Goal: Transaction & Acquisition: Purchase product/service

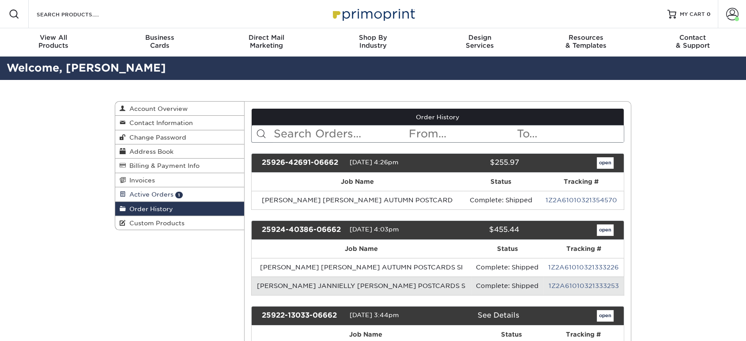
click at [162, 193] on span "Active Orders" at bounding box center [150, 194] width 48 height 7
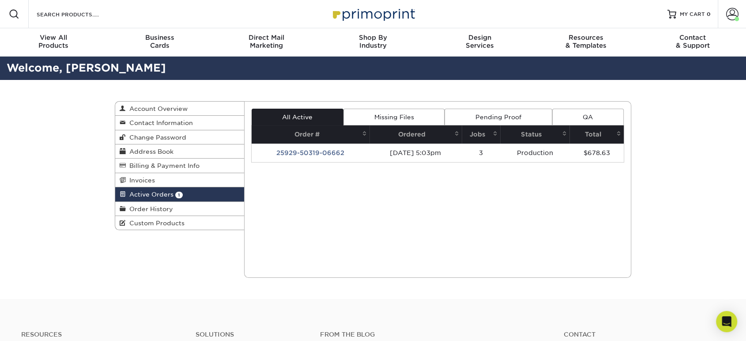
click at [286, 151] on td "25929-50319-06662" at bounding box center [310, 152] width 118 height 19
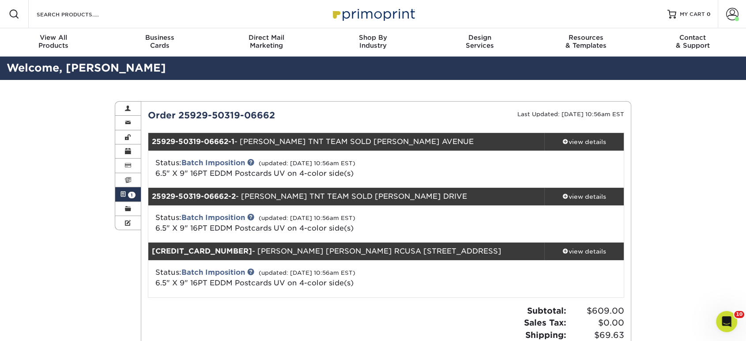
click at [131, 193] on span "1" at bounding box center [131, 194] width 7 height 7
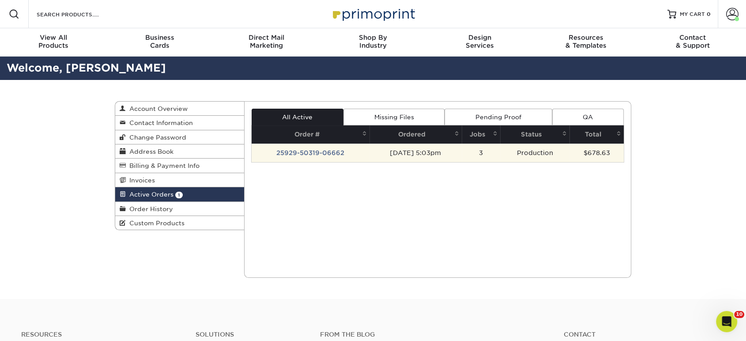
click at [297, 146] on td "25929-50319-06662" at bounding box center [310, 152] width 118 height 19
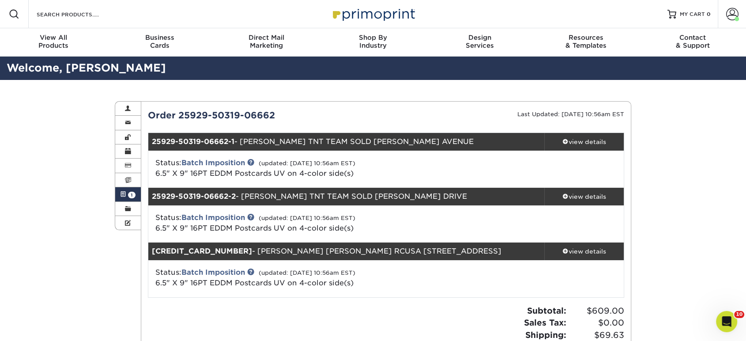
click at [127, 195] on link "Active Orders 1" at bounding box center [128, 194] width 26 height 14
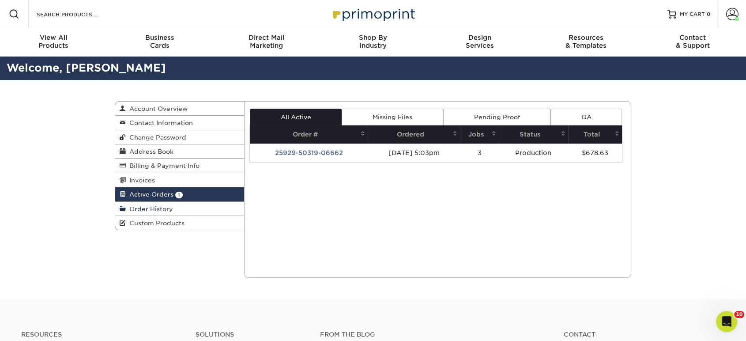
click at [135, 206] on span "Order History" at bounding box center [149, 208] width 47 height 7
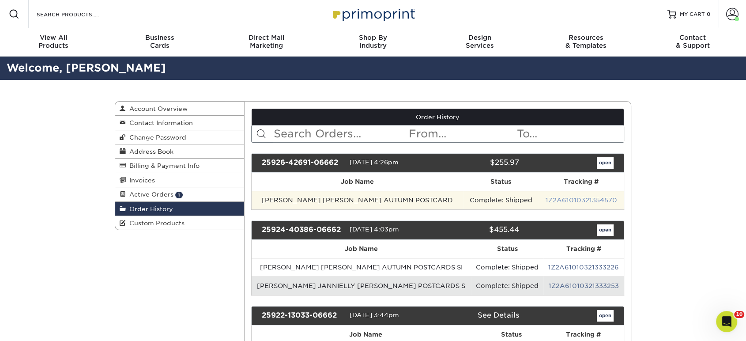
click at [574, 200] on link "1Z2A61010321354570" at bounding box center [580, 199] width 71 height 7
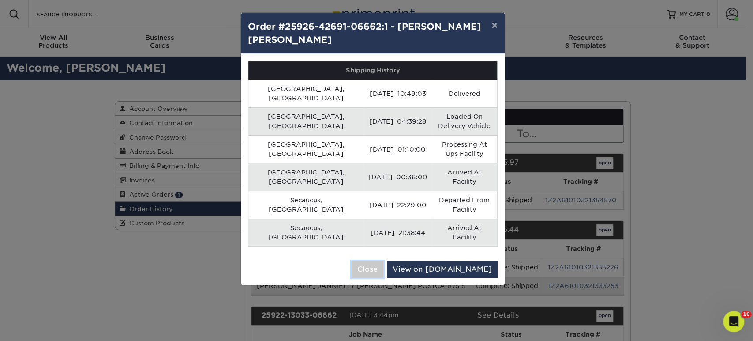
drag, startPoint x: 401, startPoint y: 207, endPoint x: 294, endPoint y: 188, distance: 108.4
click at [383, 261] on button "Close" at bounding box center [368, 269] width 32 height 17
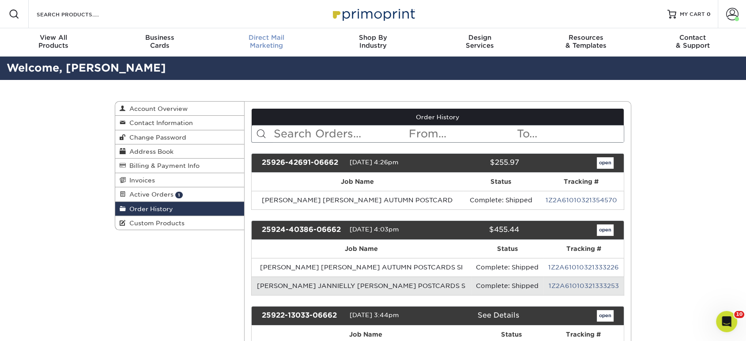
click at [256, 39] on span "Direct Mail" at bounding box center [266, 38] width 106 height 8
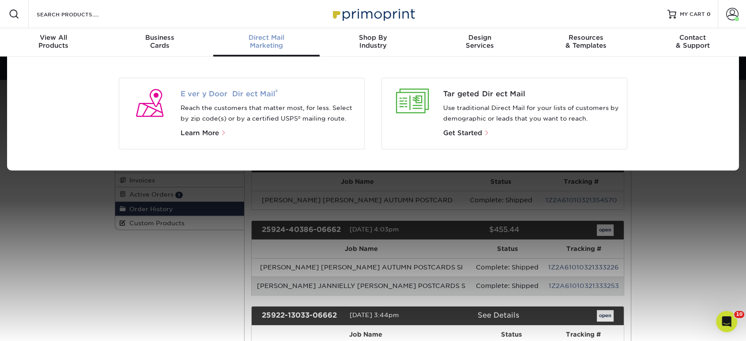
click at [226, 94] on span "Every Door Direct Mail ®" at bounding box center [268, 94] width 177 height 11
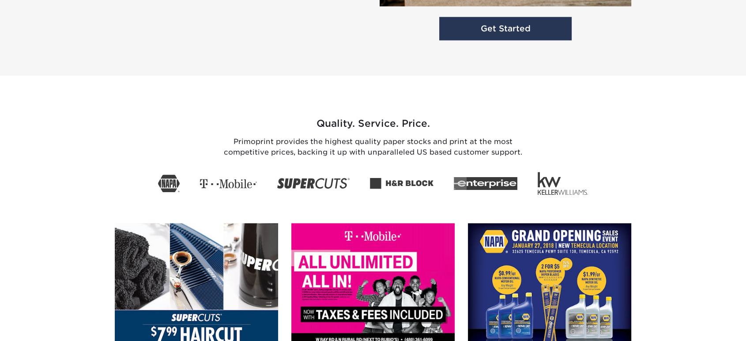
scroll to position [1225, 0]
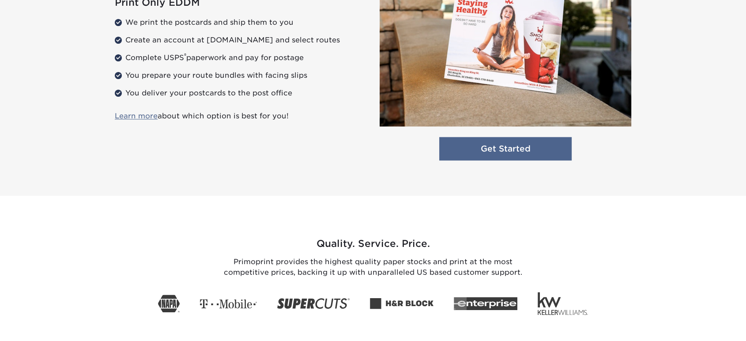
click at [488, 144] on link "Get Started" at bounding box center [505, 148] width 132 height 23
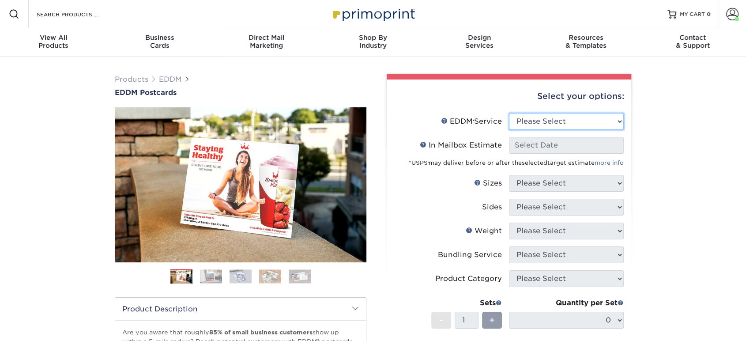
click at [535, 126] on select "Please Select Full Service Print Only" at bounding box center [566, 121] width 115 height 17
select select "print_only"
click at [509, 113] on select "Please Select Full Service Print Only" at bounding box center [566, 121] width 115 height 17
select select "-1"
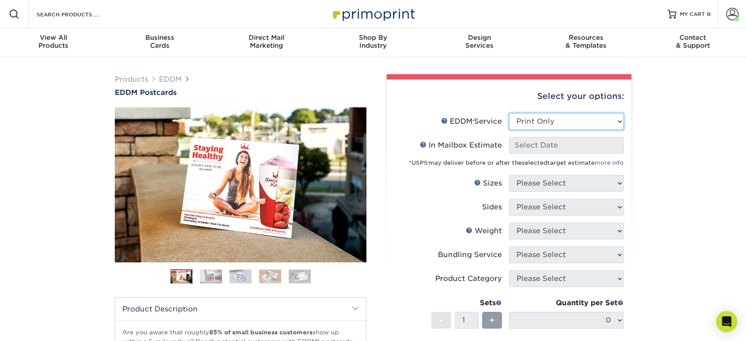
select select "-1"
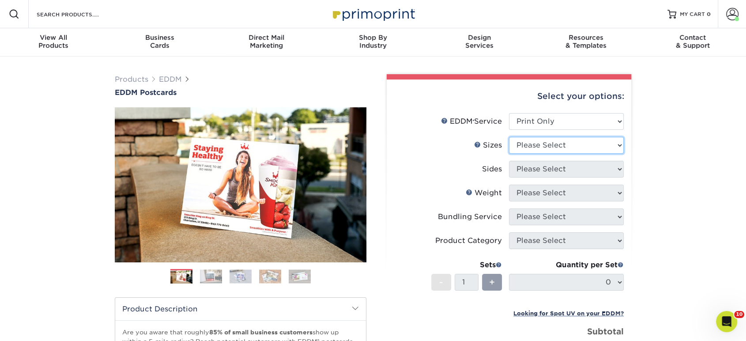
click at [530, 151] on select "Please Select 4.5" x 12" 6" x 12" 6.5" x 8" 6.5" x 9" 6.5" x 12" 7" x 8.5" 8" x…" at bounding box center [566, 145] width 115 height 17
select select "6.50x9.00"
click at [509, 137] on select "Please Select 4.5" x 12" 6" x 12" 6.5" x 8" 6.5" x 9" 6.5" x 12" 7" x 8.5" 8" x…" at bounding box center [566, 145] width 115 height 17
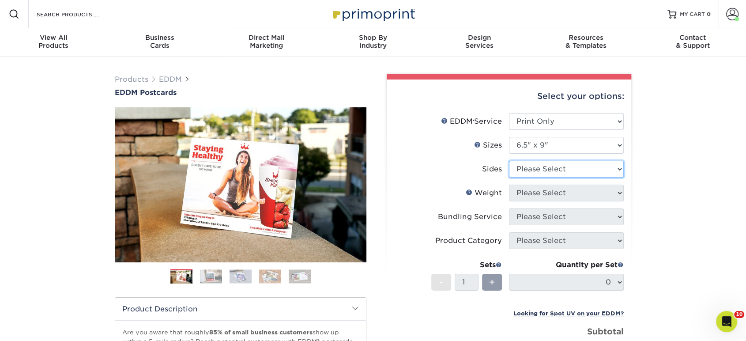
drag, startPoint x: 544, startPoint y: 170, endPoint x: 545, endPoint y: 174, distance: 4.6
click at [545, 172] on select "Please Select Print Both Sides Print Front Only" at bounding box center [566, 169] width 115 height 17
select select "13abbda7-1d64-4f25-8bb2-c179b224825d"
click at [509, 161] on select "Please Select Print Both Sides Print Front Only" at bounding box center [566, 169] width 115 height 17
drag, startPoint x: 547, startPoint y: 192, endPoint x: 549, endPoint y: 199, distance: 6.7
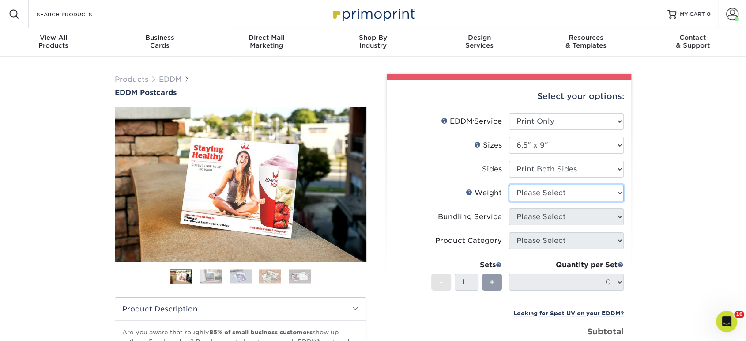
click at [548, 193] on select "Please Select 16PT 14PT" at bounding box center [566, 192] width 115 height 17
select select "16PT"
click at [509, 184] on select "Please Select 16PT 14PT" at bounding box center [566, 192] width 115 height 17
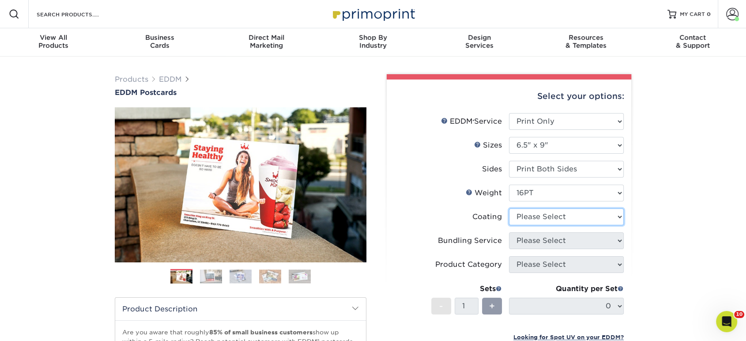
click at [549, 224] on select at bounding box center [566, 216] width 115 height 17
select select "ae367451-b2b8-45df-a344-0f05b6a12993"
click at [509, 208] on select at bounding box center [566, 216] width 115 height 17
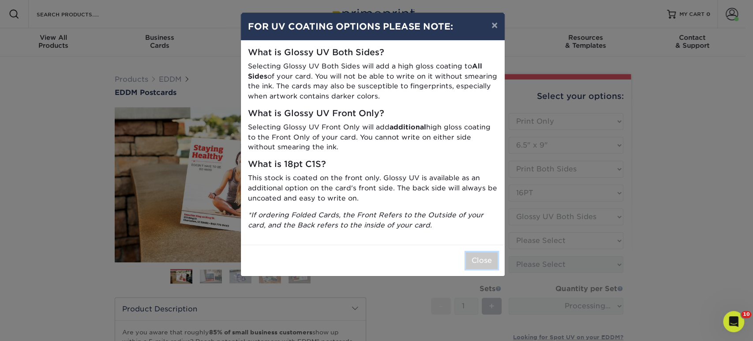
click at [483, 260] on button "Close" at bounding box center [482, 260] width 32 height 17
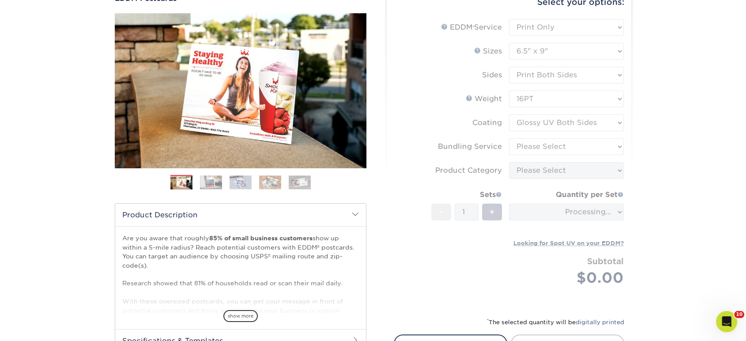
scroll to position [98, 0]
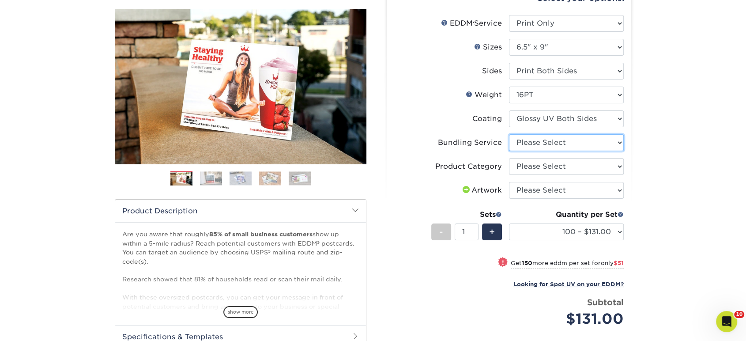
click at [547, 141] on select "Please Select No Bundling Services Yes, Bundles of 50 (+2 Days) Yes, Bundles of…" at bounding box center [566, 142] width 115 height 17
select select "58689abb-25c0-461c-a4c3-a80b627d6649"
click at [509, 134] on select "Please Select No Bundling Services Yes, Bundles of 50 (+2 Days) Yes, Bundles of…" at bounding box center [566, 142] width 115 height 17
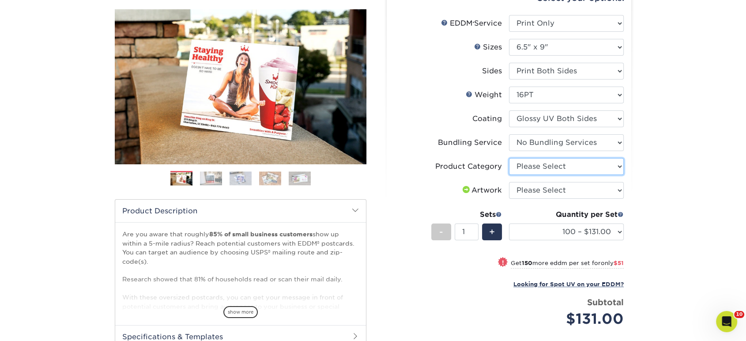
click at [547, 165] on select "Please Select Postcards" at bounding box center [566, 166] width 115 height 17
select select "9b7272e0-d6c8-4c3c-8e97-d3a1bcdab858"
click at [509, 158] on select "Please Select Postcards" at bounding box center [566, 166] width 115 height 17
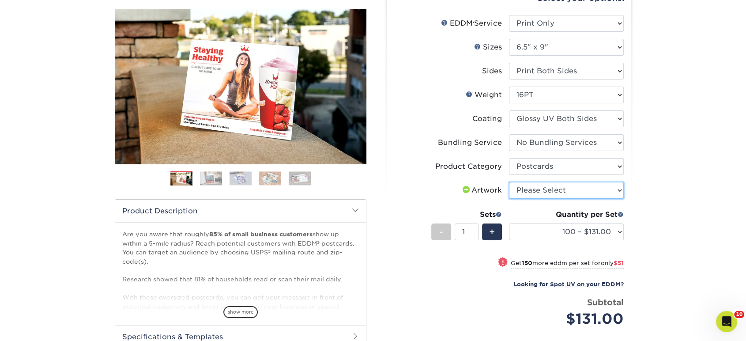
click at [541, 190] on select "Please Select I will upload files I need a design - $150" at bounding box center [566, 190] width 115 height 17
select select "upload"
click at [509, 182] on select "Please Select I will upload files I need a design - $150" at bounding box center [566, 190] width 115 height 17
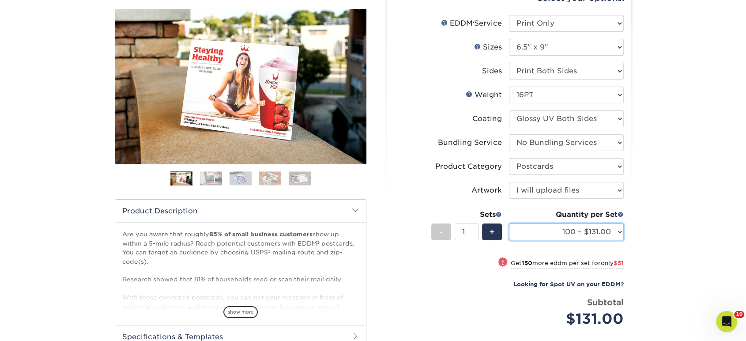
click at [534, 236] on select "100 – $131.00 250 – $182.00 500 – $203.00 1000 – $227.00 2500 – $379.00 5000 – …" at bounding box center [566, 231] width 115 height 17
select select "1000 – $227.00"
click at [509, 223] on select "100 – $131.00 250 – $182.00 500 – $203.00 1000 – $227.00 2500 – $379.00 5000 – …" at bounding box center [566, 231] width 115 height 17
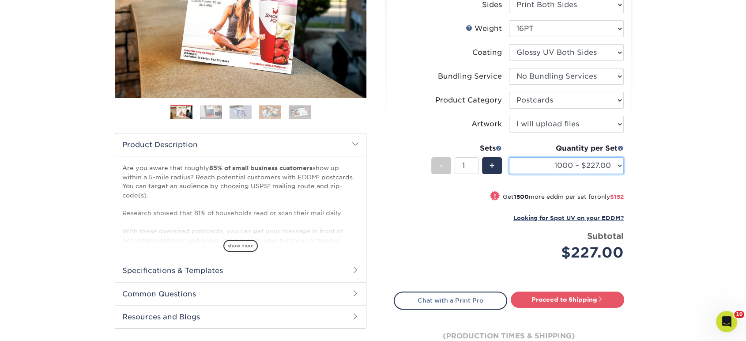
scroll to position [245, 0]
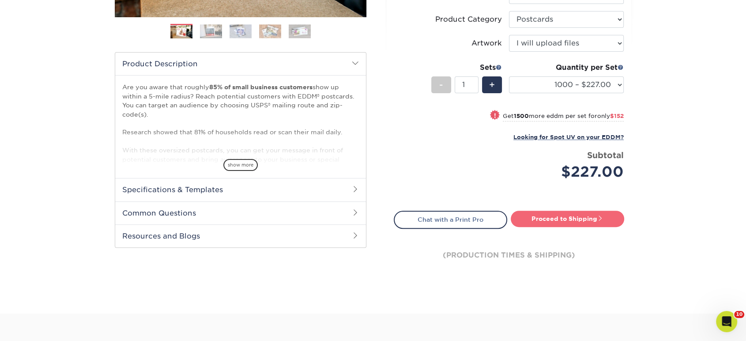
click at [529, 217] on link "Proceed to Shipping" at bounding box center [566, 218] width 113 height 16
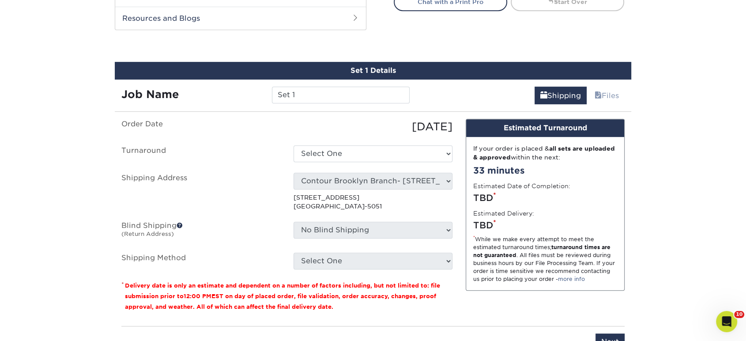
scroll to position [479, 0]
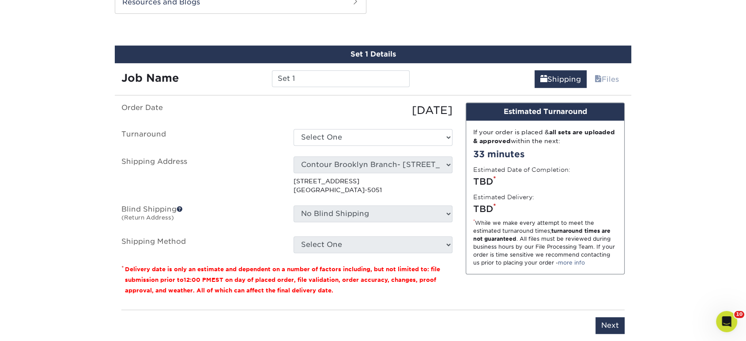
click at [352, 67] on div "Job Name Set 1" at bounding box center [265, 75] width 301 height 25
click at [355, 79] on input "Set 1" at bounding box center [340, 78] width 137 height 17
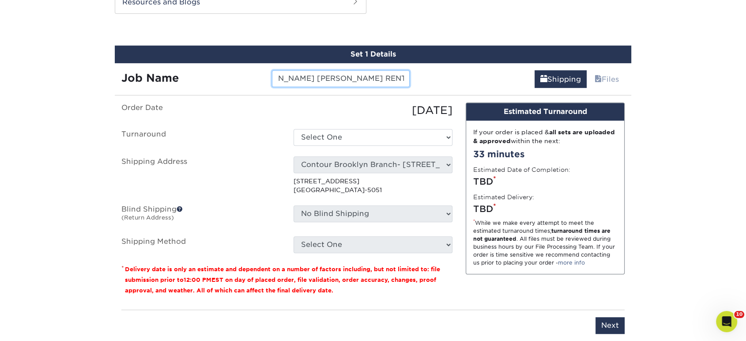
scroll to position [0, 35]
type input "PAUL BRAJ ANGELA MYLES RENT VS BUY"
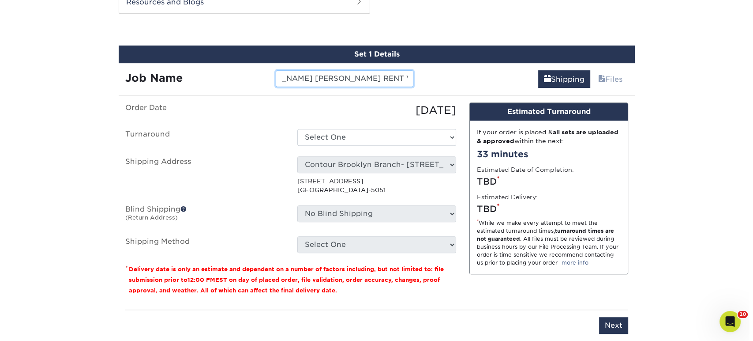
scroll to position [0, 0]
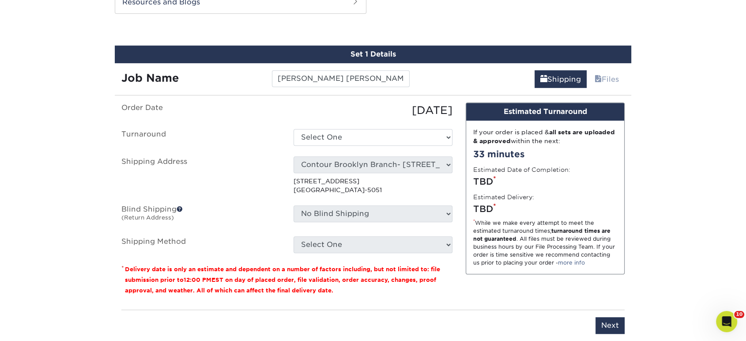
click at [351, 126] on ul "Order Date 09/30/2025 Turnaround Select One 2-4 Business Days 2 Day Next Busine…" at bounding box center [286, 177] width 331 height 150
click at [354, 142] on select "Select One 2-4 Business Days 2 Day Next Business Day" at bounding box center [372, 137] width 159 height 17
select select "14ee1dbe-2a03-44e6-acbe-77c51f3128fc"
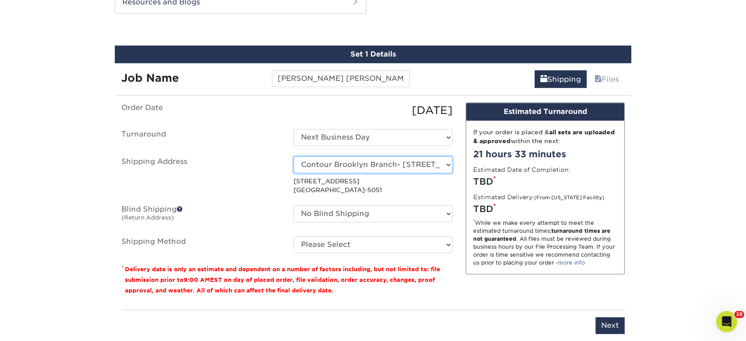
click at [348, 161] on select "Select One Realty Connect USA" at bounding box center [372, 164] width 159 height 17
select select "newaddress"
click at [293, 156] on select "Select One Realty Connect USA" at bounding box center [372, 164] width 159 height 17
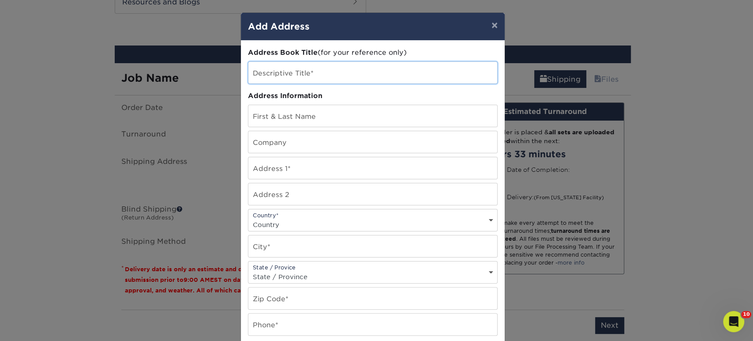
click at [317, 67] on input "text" at bounding box center [372, 73] width 249 height 22
type input "ANGELA MYLES"
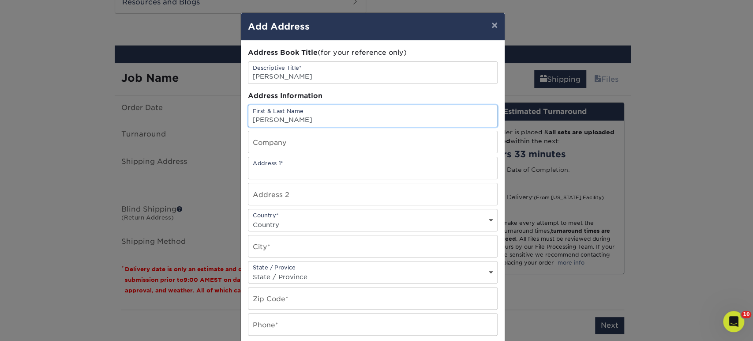
click at [292, 116] on input "ANGELA MYLS" at bounding box center [372, 116] width 249 height 22
click at [293, 116] on input "ANGELA MYLS" at bounding box center [372, 116] width 249 height 22
type input "ANGELA MYLES"
click at [292, 158] on input "text" at bounding box center [372, 168] width 249 height 22
paste input "36 Harford Dr,"
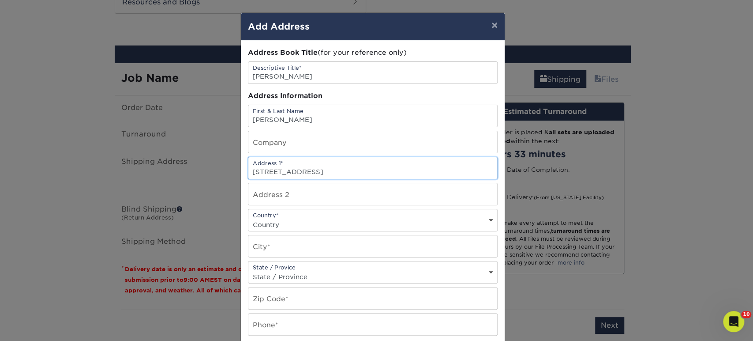
type input "36 Harford DRIVE"
select select "US"
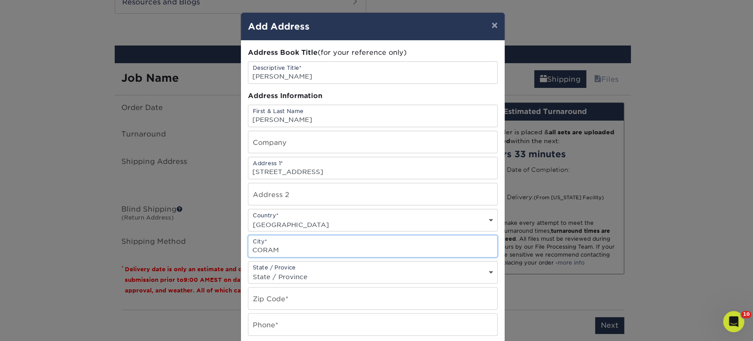
type input "CORAM"
select select "NY"
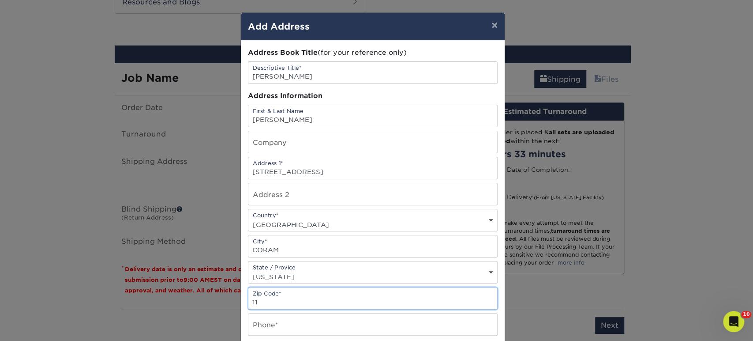
scroll to position [497, 0]
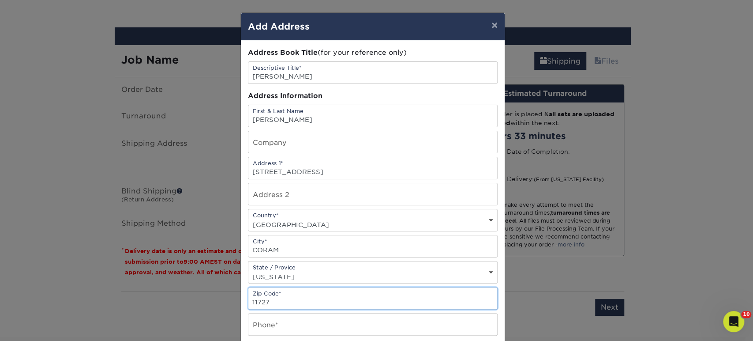
type input "11727"
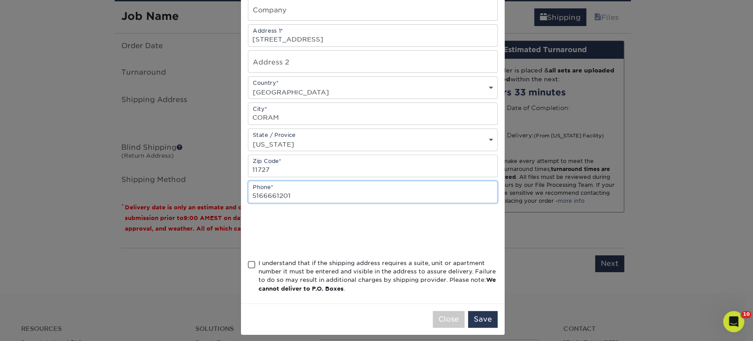
scroll to position [138, 0]
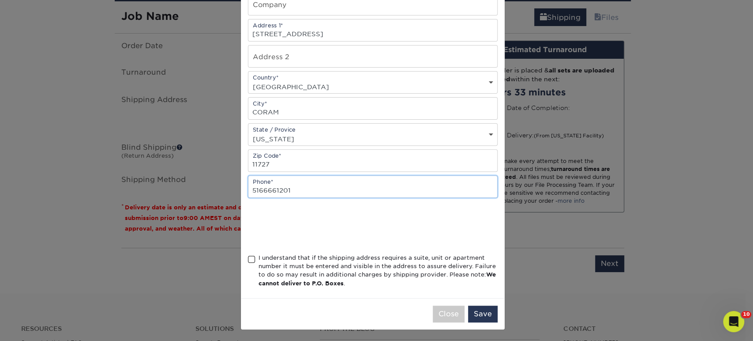
type input "5166661201"
click at [248, 258] on span at bounding box center [251, 259] width 7 height 8
click at [0, 0] on input "I understand that if the shipping address requires a suite, unit or apartment n…" at bounding box center [0, 0] width 0 height 0
click at [489, 312] on button "Save" at bounding box center [483, 313] width 30 height 17
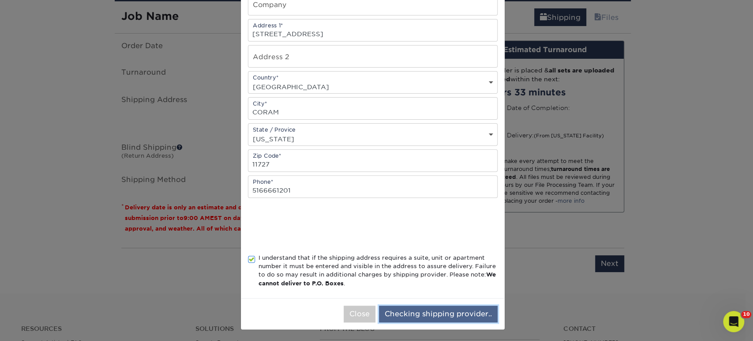
click at [402, 311] on div "× Add Address Address Book Title (for your reference only) Descriptive Title* A…" at bounding box center [372, 102] width 265 height 455
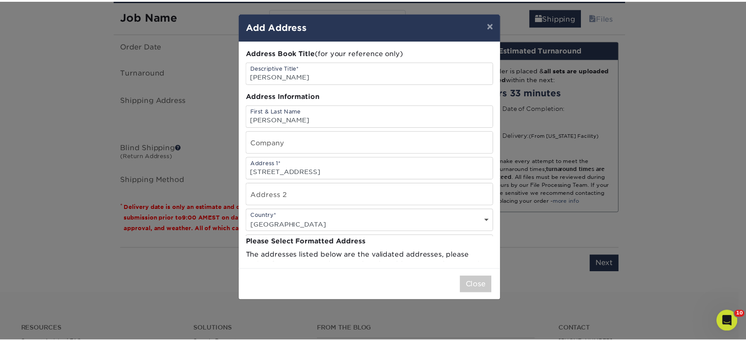
scroll to position [0, 0]
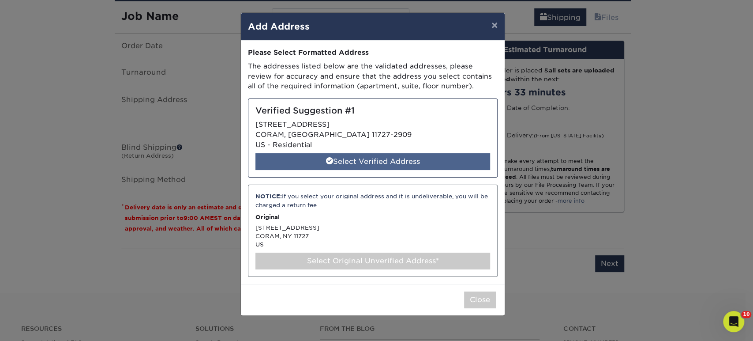
click at [353, 161] on div "Select Verified Address" at bounding box center [372, 161] width 235 height 17
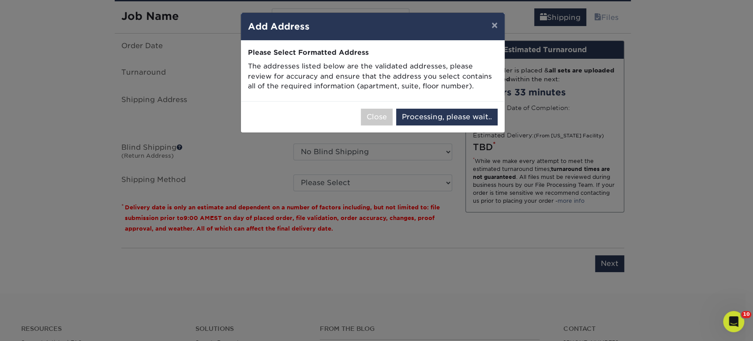
select select "286493"
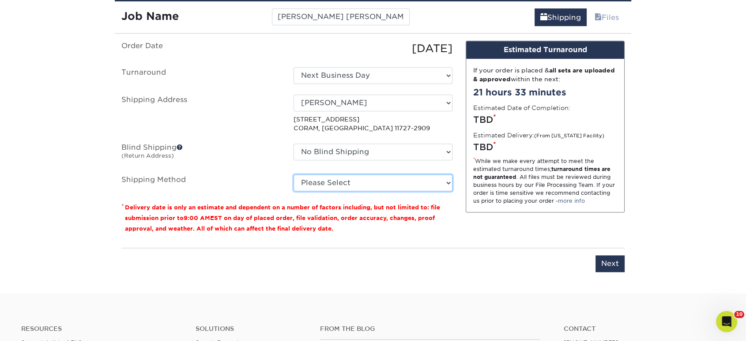
drag, startPoint x: 401, startPoint y: 181, endPoint x: 403, endPoint y: 188, distance: 7.3
click at [402, 183] on select "Please Select Ground Shipping (+$28.97) 3 Day Shipping Service (+$41.63) 2 Day …" at bounding box center [372, 182] width 159 height 17
select select "03"
click at [293, 174] on select "Please Select Ground Shipping (+$28.97) 3 Day Shipping Service (+$41.63) 2 Day …" at bounding box center [372, 182] width 159 height 17
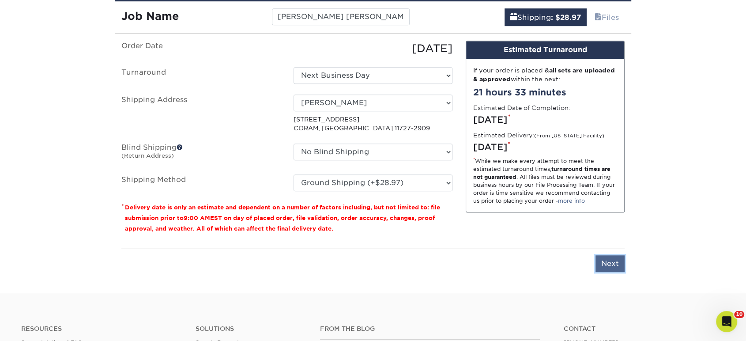
click at [599, 259] on input "Next" at bounding box center [609, 263] width 29 height 17
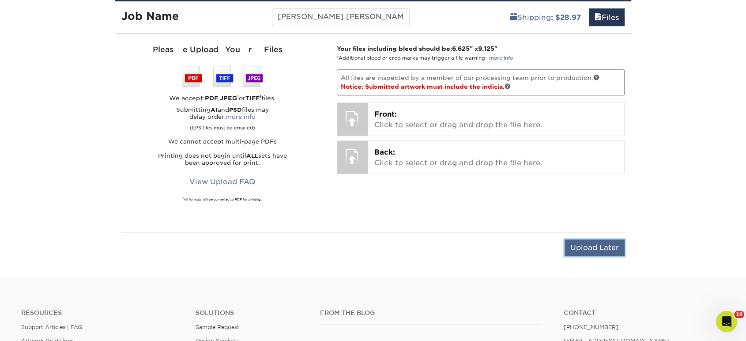
click at [585, 248] on input "Upload Later" at bounding box center [594, 247] width 60 height 17
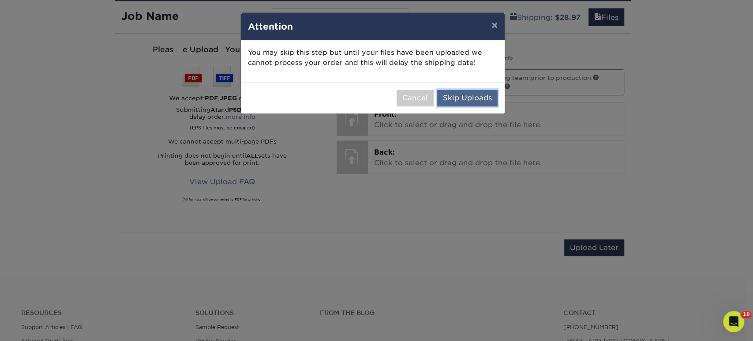
click at [468, 100] on button "Skip Uploads" at bounding box center [467, 98] width 60 height 17
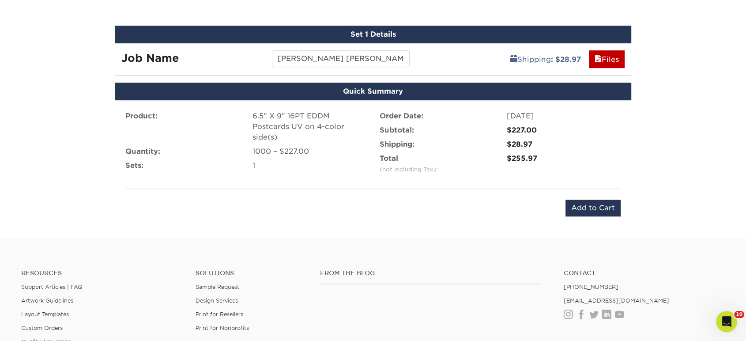
scroll to position [582, 0]
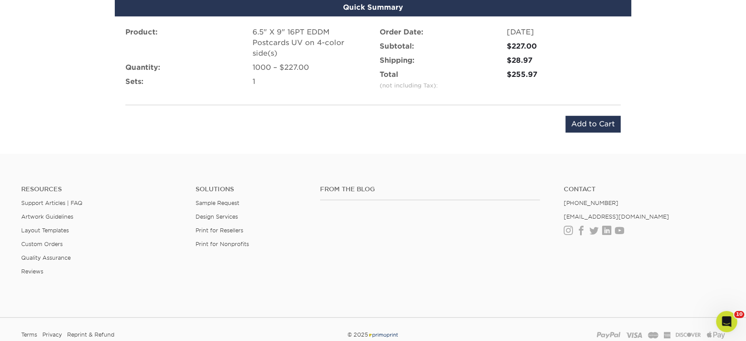
click at [628, 109] on div "Product: 6.5" X 9" 16PT EDDM Postcards UV on 4-color side(s) Quantity: 1000 – $…" at bounding box center [373, 79] width 516 height 127
click at [572, 133] on div "Product: 6.5" X 9" 16PT EDDM Postcards UV on 4-color side(s) Quantity: 1000 – $…" at bounding box center [373, 79] width 516 height 127
click at [585, 123] on input "Add to Cart" at bounding box center [592, 124] width 55 height 17
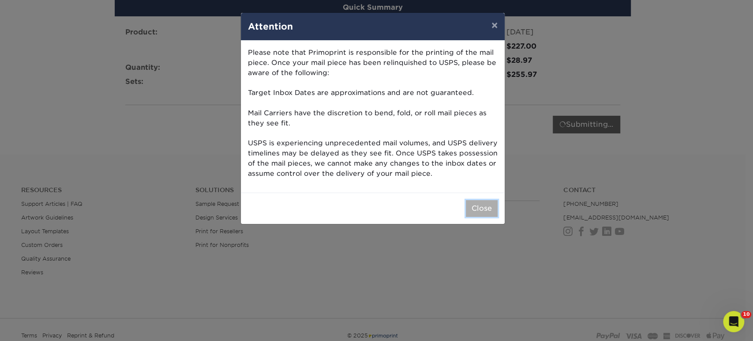
click at [480, 209] on button "Close" at bounding box center [482, 208] width 32 height 17
